Goal: Task Accomplishment & Management: Use online tool/utility

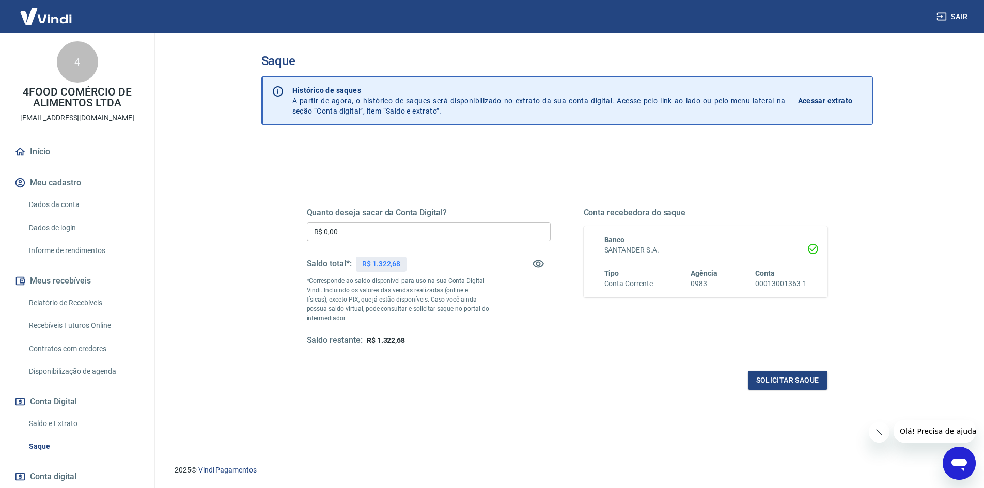
click at [363, 233] on input "R$ 0,00" at bounding box center [429, 231] width 244 height 19
type input "R$ 1.300,00"
click at [783, 376] on button "Solicitar saque" at bounding box center [788, 380] width 80 height 19
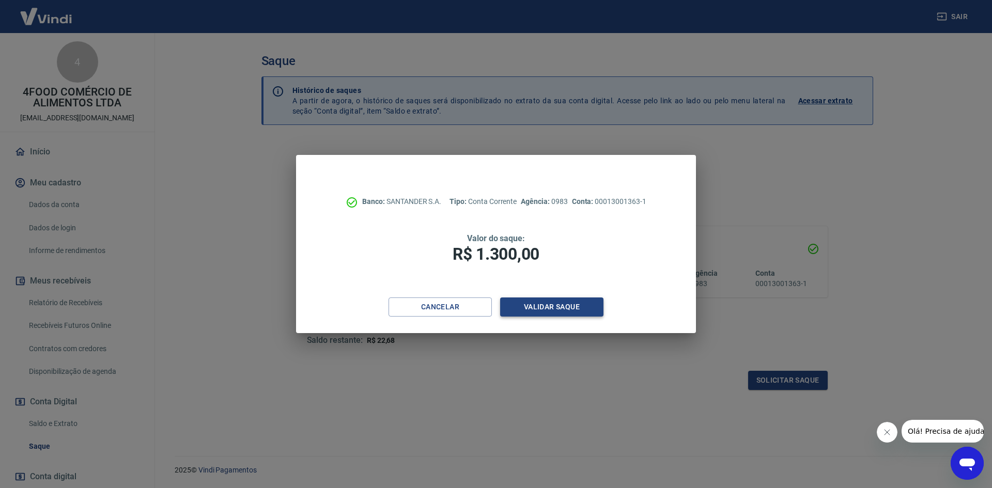
click at [547, 302] on button "Validar saque" at bounding box center [551, 307] width 103 height 19
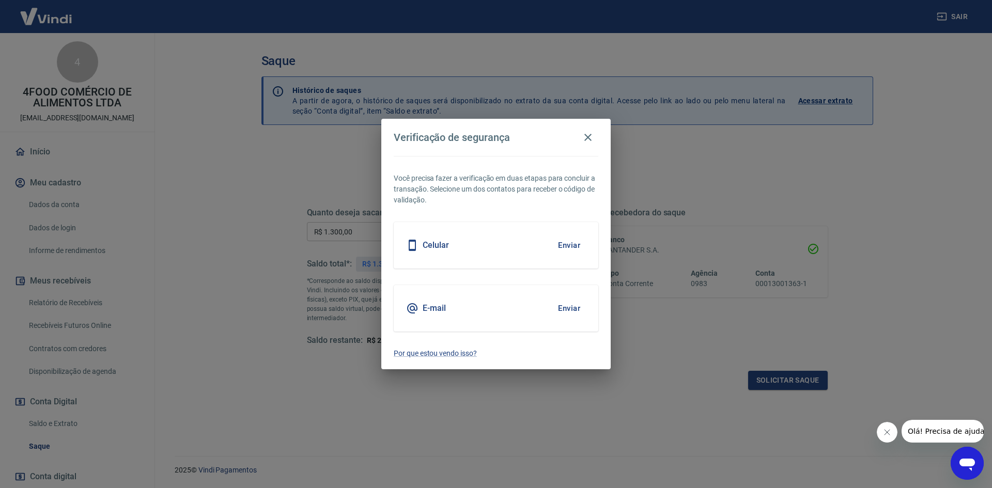
click at [564, 245] on button "Enviar" at bounding box center [569, 246] width 34 height 22
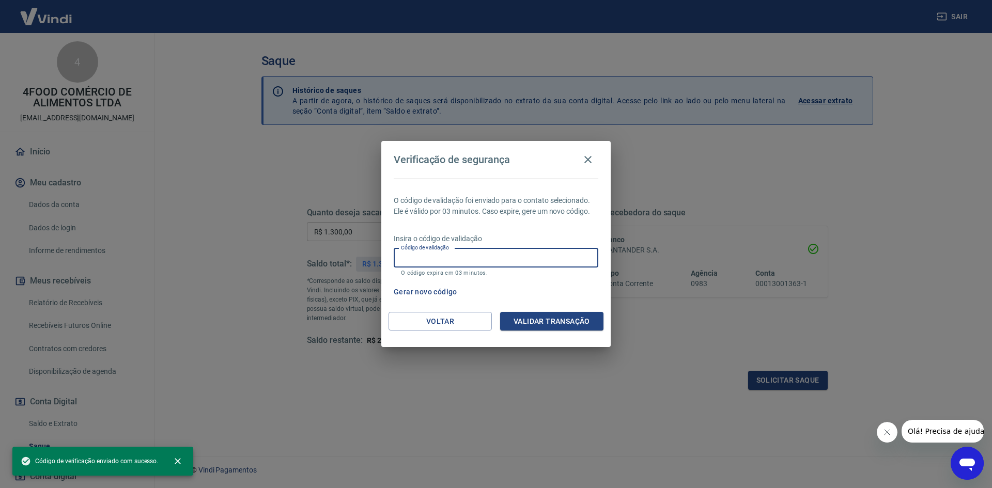
click at [470, 260] on input "Código de validação" at bounding box center [496, 257] width 205 height 19
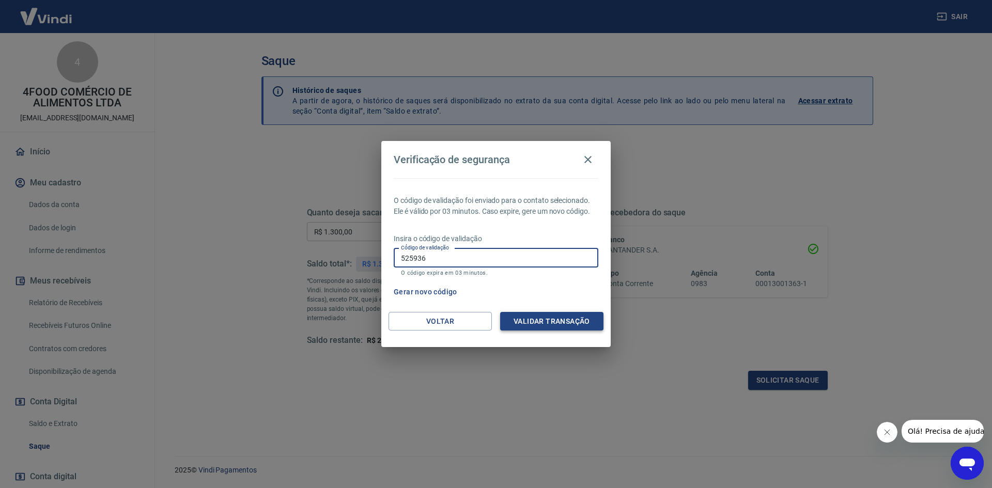
type input "525936"
click at [566, 317] on button "Validar transação" at bounding box center [551, 321] width 103 height 19
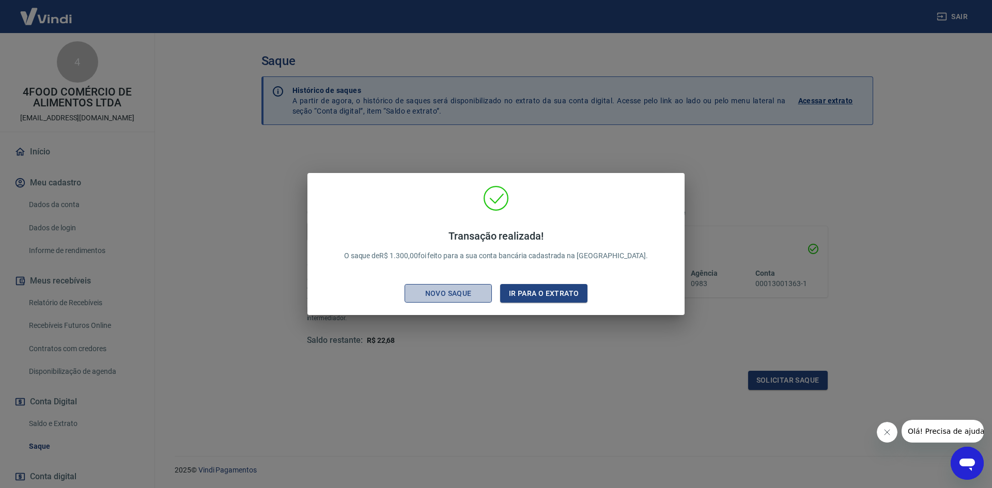
click at [453, 293] on div "Novo saque" at bounding box center [448, 293] width 71 height 13
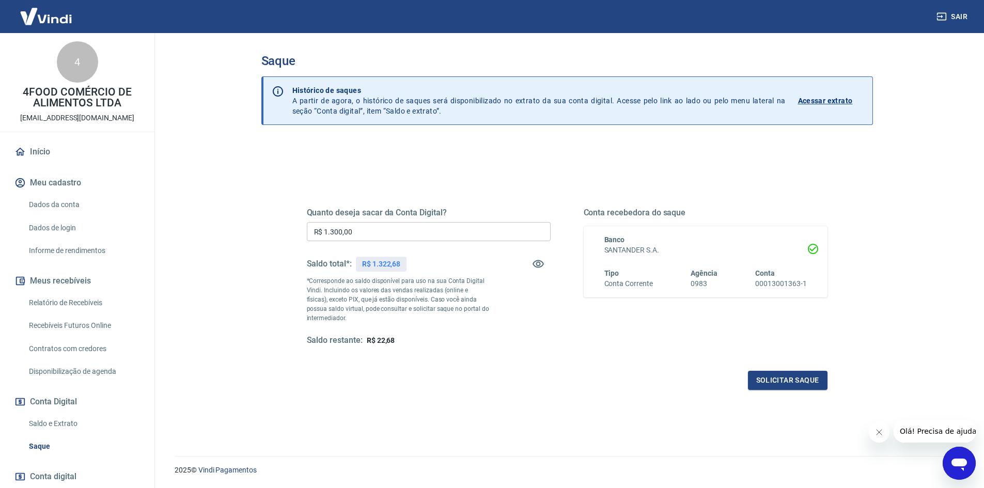
click at [482, 196] on div "Quanto deseja sacar da Conta Digital? R$ 1.300,00 ​ Saldo total*: R$ 1.322,68 *…" at bounding box center [567, 286] width 521 height 207
